Goal: Task Accomplishment & Management: Manage account settings

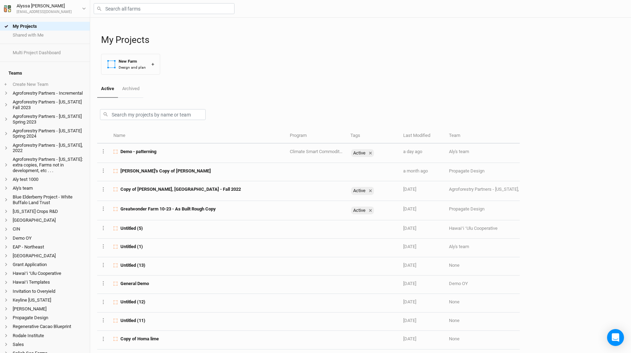
scroll to position [120, 0]
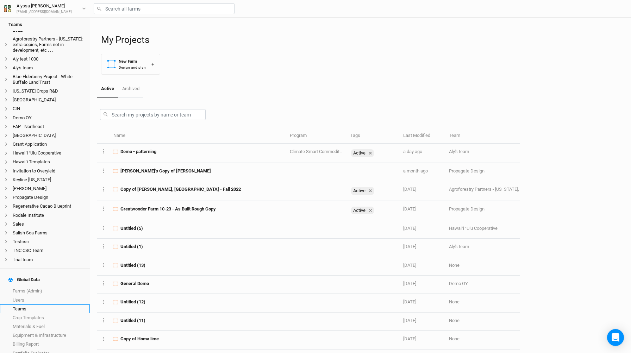
click at [49, 305] on link "Teams" at bounding box center [45, 309] width 90 height 9
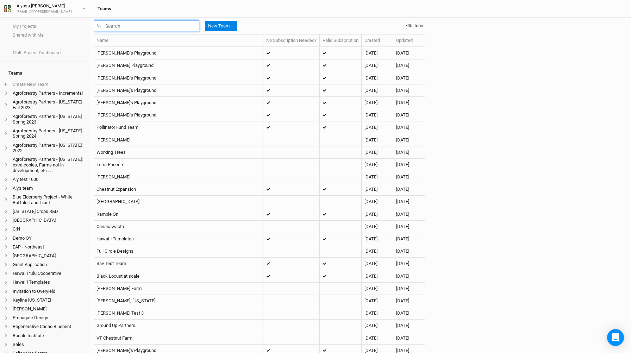
click at [141, 28] on input "text" at bounding box center [147, 25] width 106 height 11
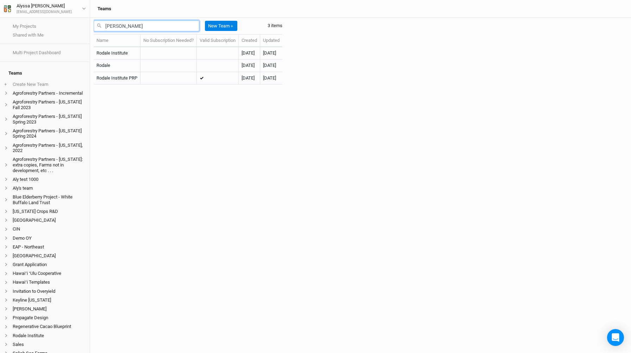
type input "rodale"
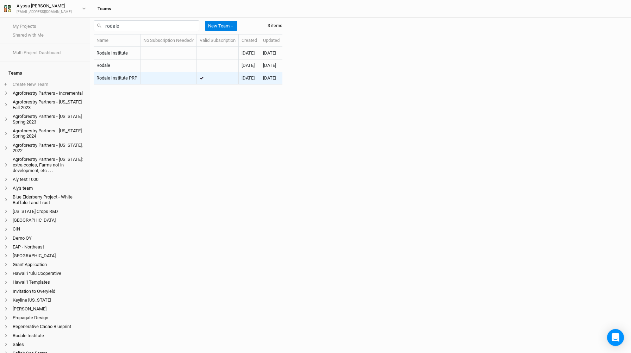
click at [130, 77] on td "Rodale Institute PRP" at bounding box center [117, 78] width 47 height 12
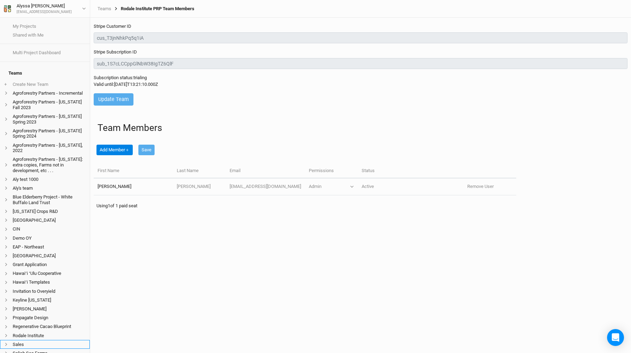
scroll to position [120, 0]
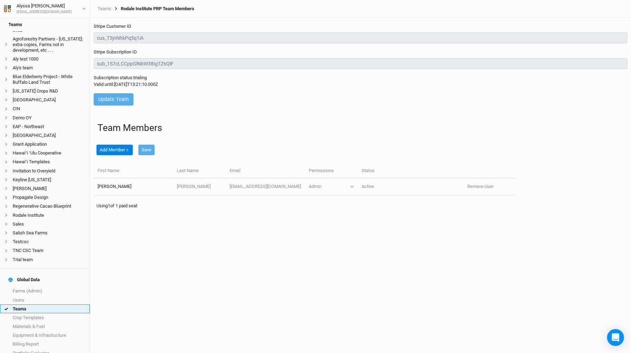
click at [36, 305] on link "Teams" at bounding box center [45, 309] width 90 height 9
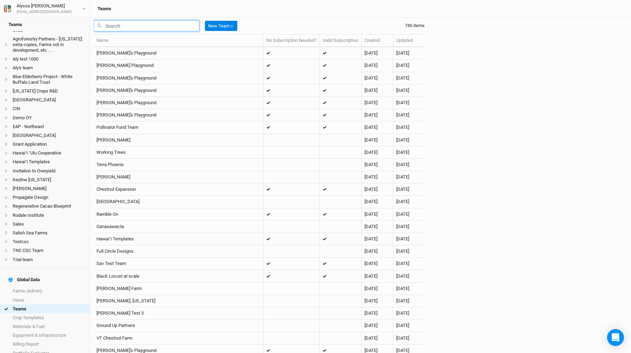
click at [149, 30] on input "text" at bounding box center [147, 25] width 106 height 11
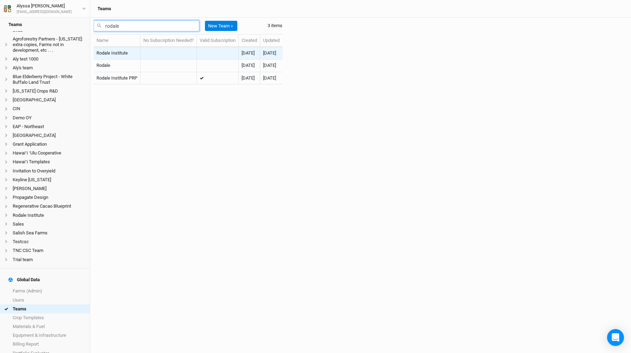
type input "rodale"
drag, startPoint x: 138, startPoint y: 55, endPoint x: 135, endPoint y: 54, distance: 3.6
click at [135, 54] on td "Rodale Institute" at bounding box center [117, 53] width 47 height 12
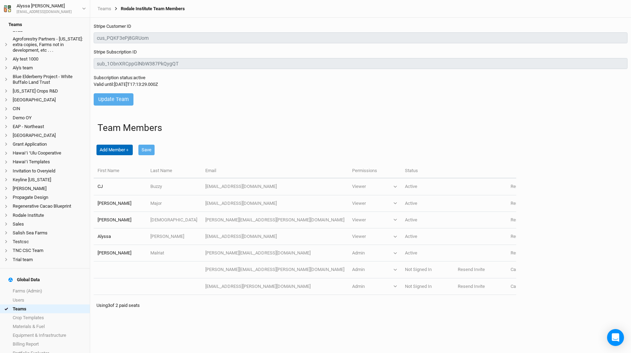
click at [124, 150] on button "Add Member ＋" at bounding box center [114, 150] width 36 height 11
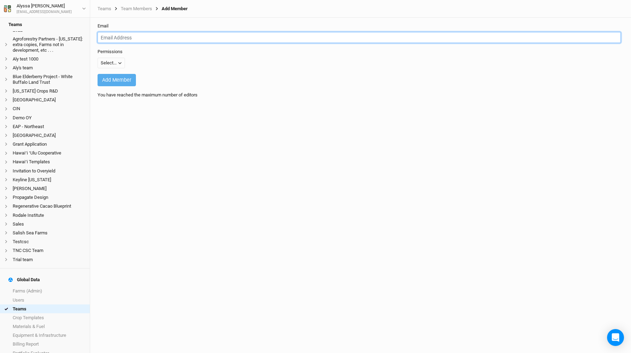
click at [150, 34] on input "email" at bounding box center [359, 37] width 523 height 11
paste input "[PERSON_NAME] <[PERSON_NAME][EMAIL_ADDRESS][PERSON_NAME][DOMAIN_NAME]>"
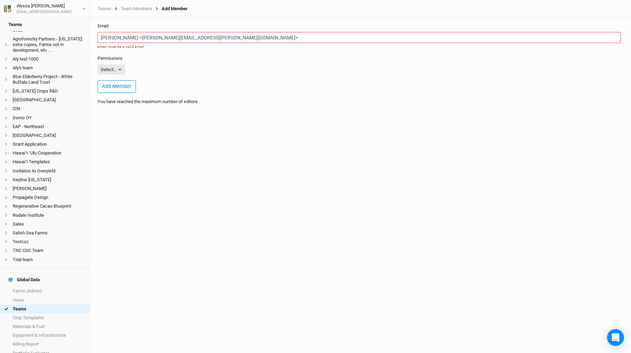
click at [119, 60] on div "Permissions Select... Viewer Editor Admin" at bounding box center [359, 65] width 523 height 20
click at [119, 69] on icon "button" at bounding box center [120, 70] width 4 height 4
click at [124, 108] on button "Admin" at bounding box center [126, 105] width 56 height 11
drag, startPoint x: 144, startPoint y: 38, endPoint x: 105, endPoint y: 32, distance: 39.8
click at [105, 32] on input "[PERSON_NAME] <[PERSON_NAME][EMAIL_ADDRESS][PERSON_NAME][DOMAIN_NAME]>" at bounding box center [359, 37] width 523 height 11
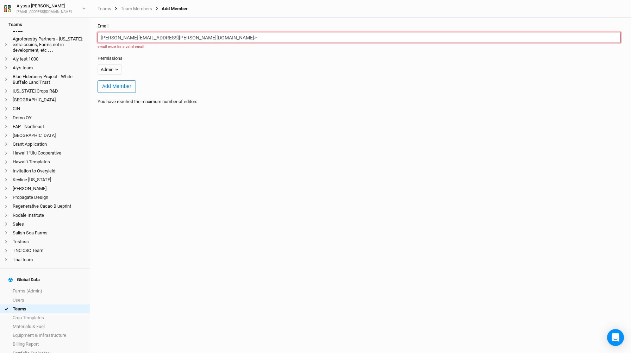
click at [221, 37] on input "[PERSON_NAME][EMAIL_ADDRESS][PERSON_NAME][DOMAIN_NAME]>" at bounding box center [359, 37] width 523 height 11
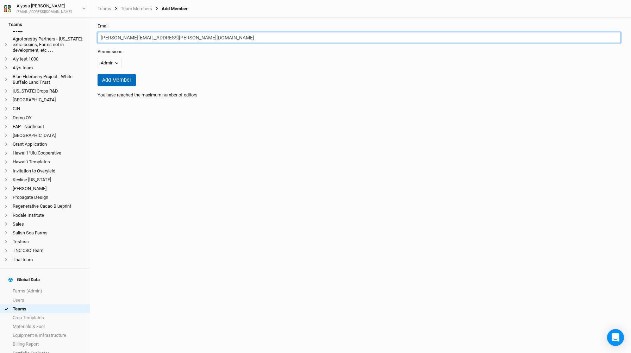
type input "[PERSON_NAME][EMAIL_ADDRESS][PERSON_NAME][DOMAIN_NAME]"
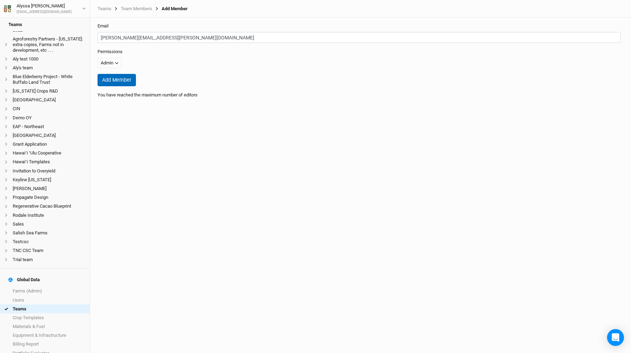
click at [125, 77] on button "Add Member" at bounding box center [117, 80] width 38 height 12
